Goal: Check status: Check status

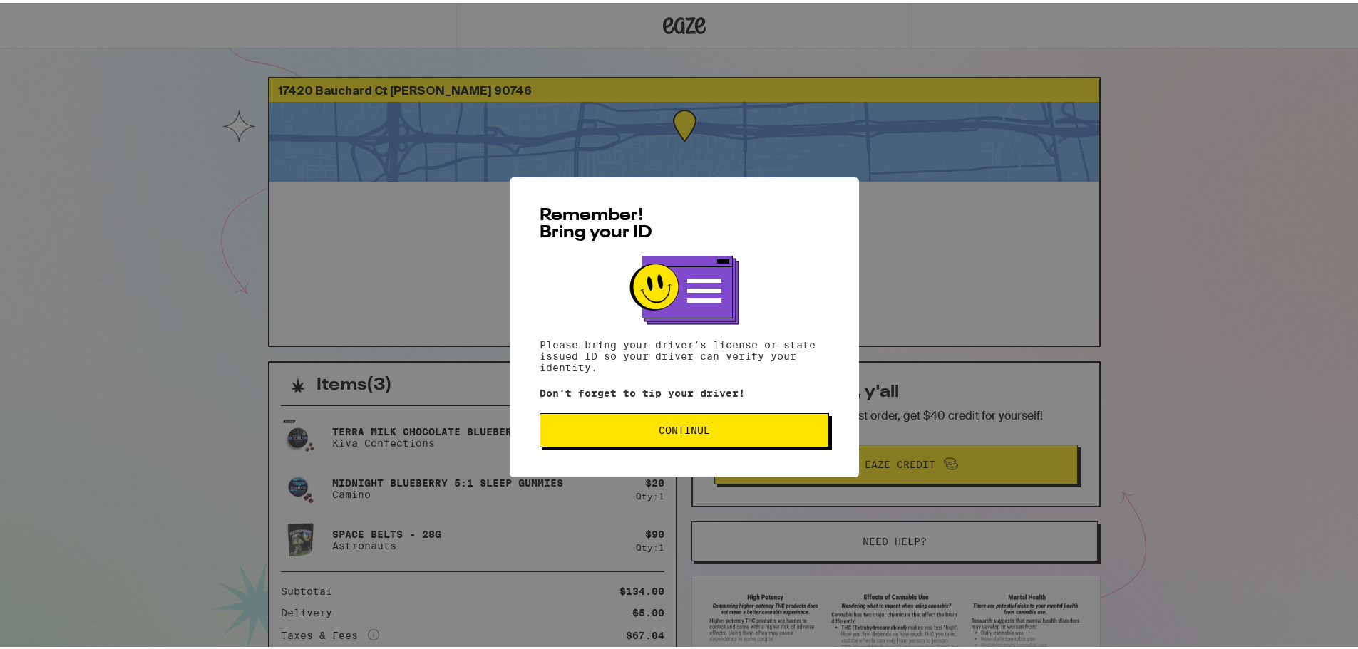
click at [646, 437] on button "Continue" at bounding box center [684, 428] width 289 height 34
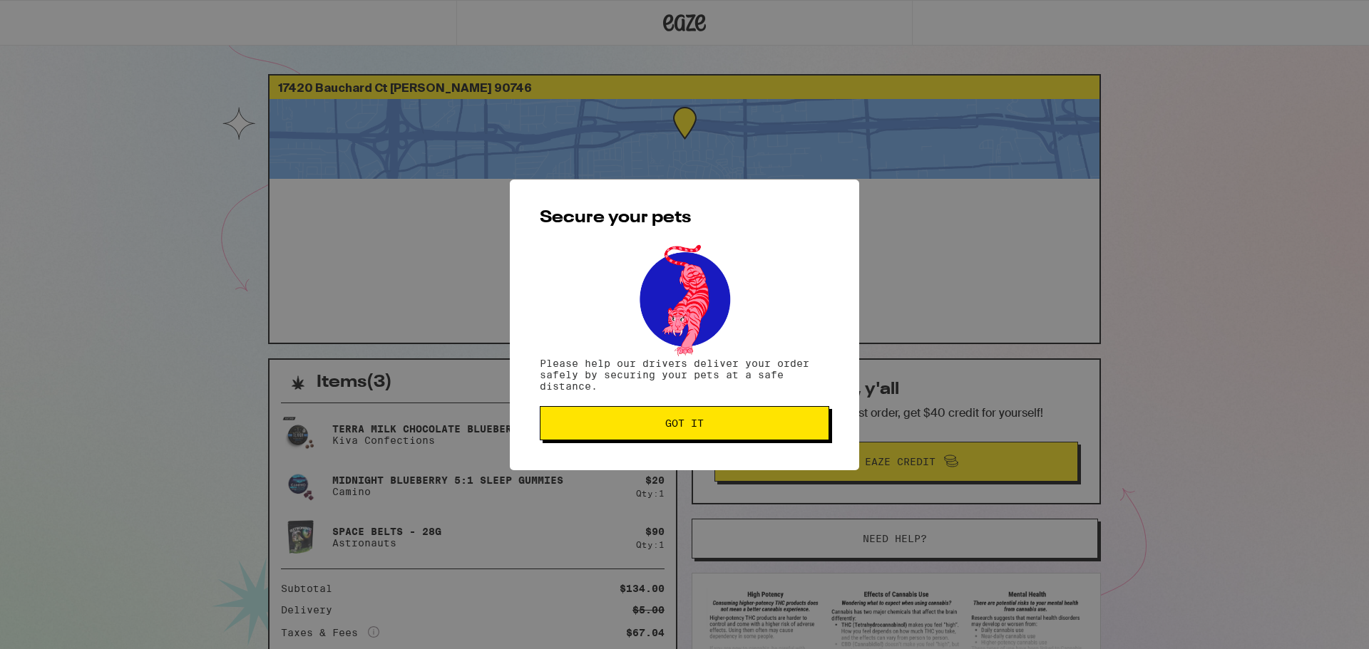
click at [610, 431] on button "Got it" at bounding box center [684, 423] width 289 height 34
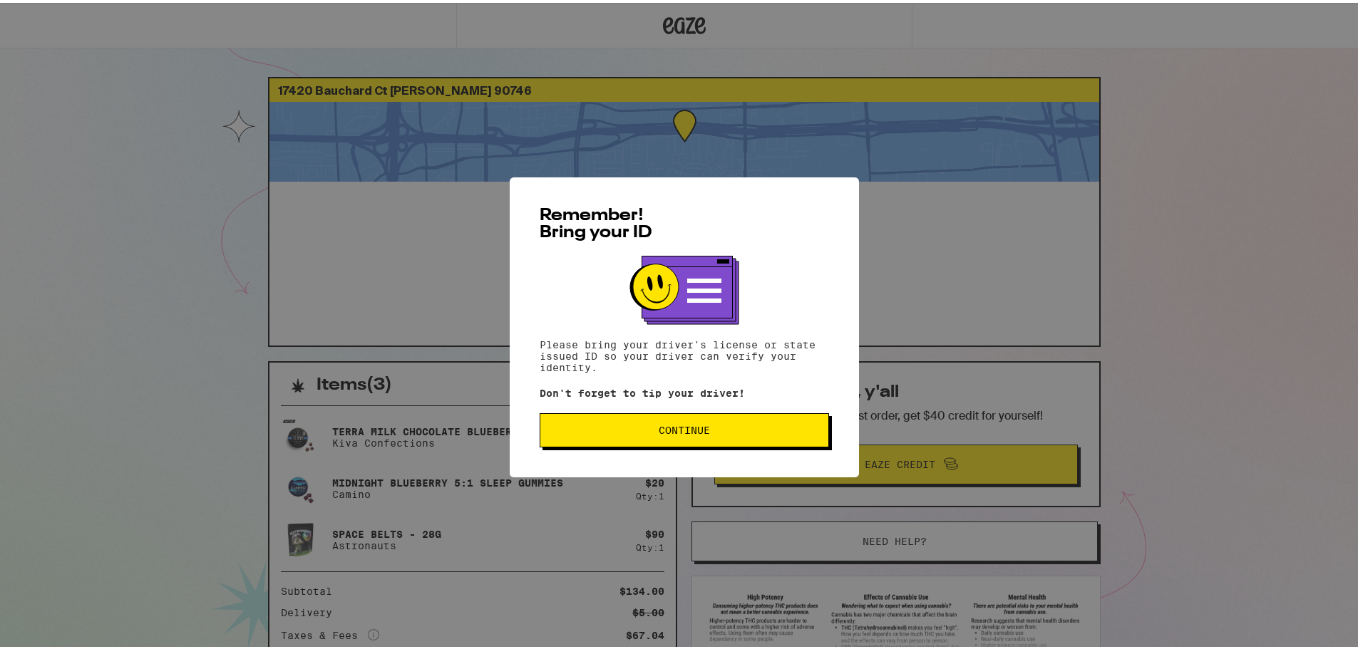
click at [644, 456] on div "Remember! Bring your ID Please bring your driver's license or state issued ID s…" at bounding box center [684, 325] width 349 height 300
click at [644, 432] on span "Continue" at bounding box center [684, 428] width 265 height 10
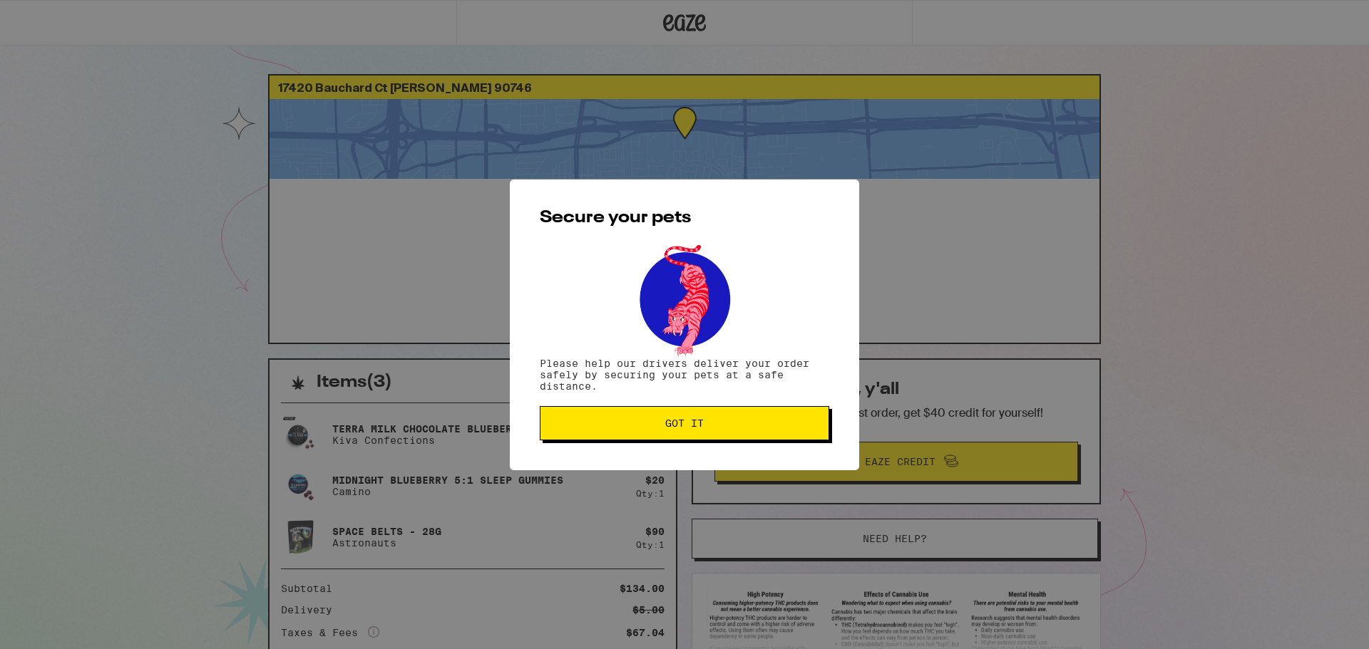
click at [612, 406] on div "Secure your pets Please help our drivers deliver your order safely by securing …" at bounding box center [684, 325] width 349 height 291
click at [593, 428] on span "Got it" at bounding box center [684, 423] width 265 height 10
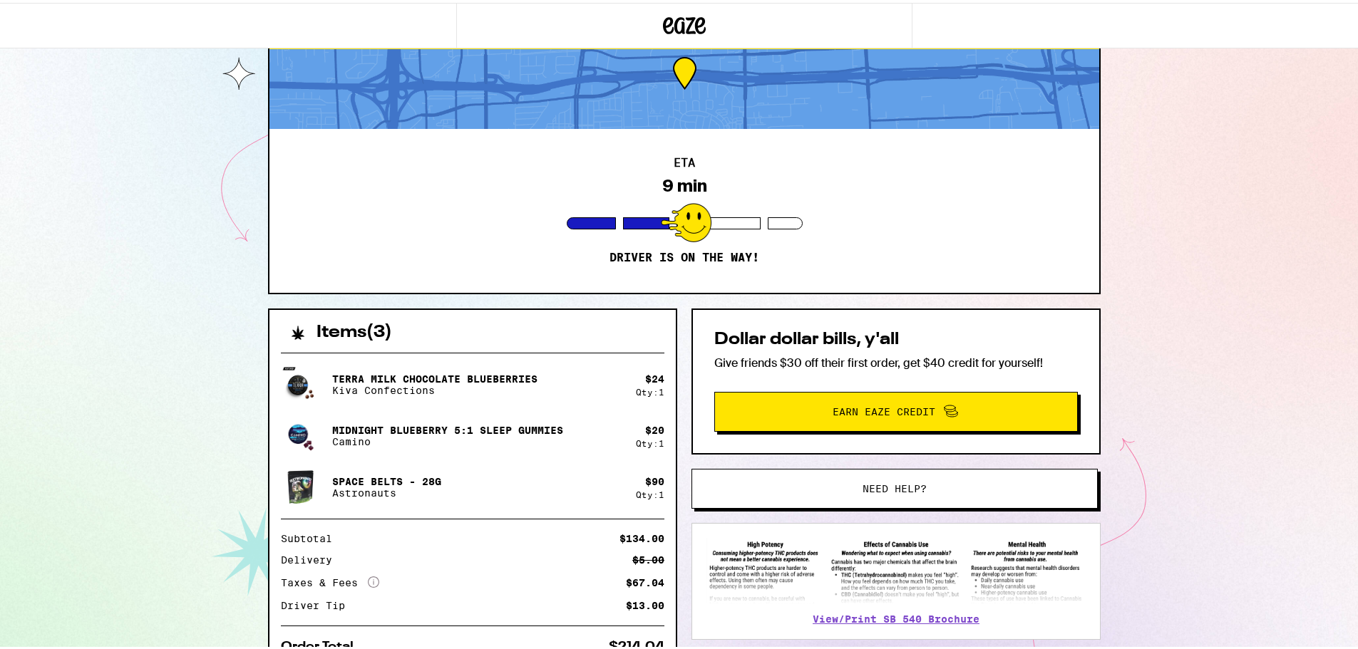
scroll to position [130, 0]
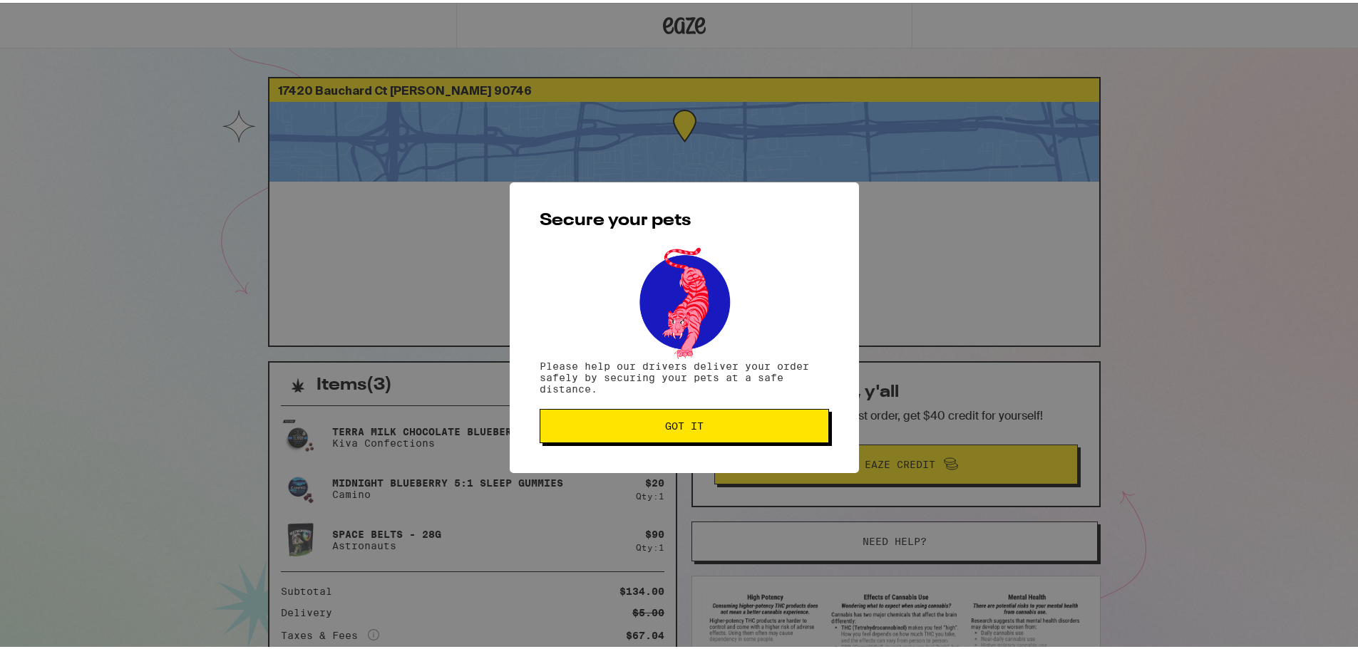
click at [757, 431] on button "Got it" at bounding box center [684, 423] width 289 height 34
